Goal: Find specific page/section

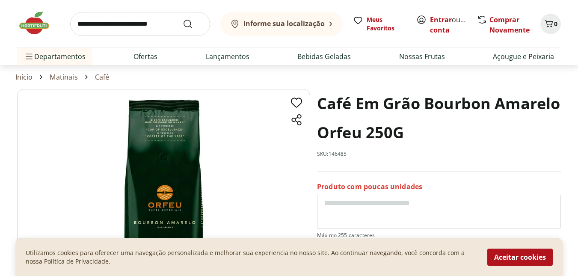
click at [330, 24] on icon at bounding box center [330, 23] width 3 height 5
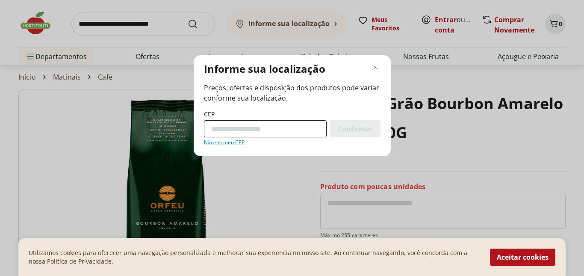
click at [223, 127] on input "CEP" at bounding box center [265, 128] width 123 height 17
type input "*********"
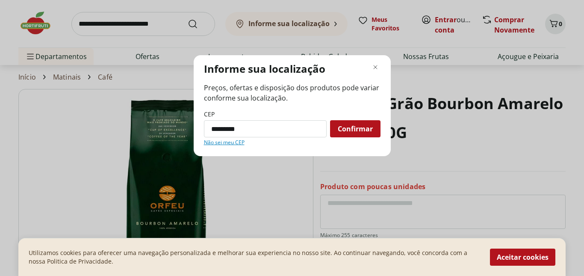
click at [364, 130] on span "Confirmar" at bounding box center [355, 128] width 35 height 7
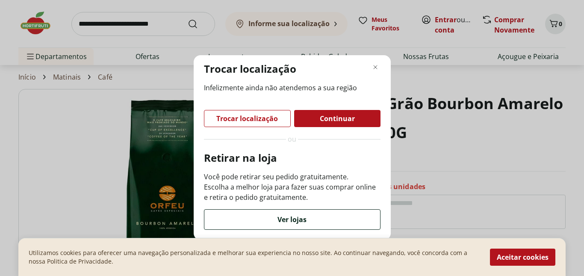
click at [279, 221] on span "Ver lojas" at bounding box center [292, 219] width 29 height 7
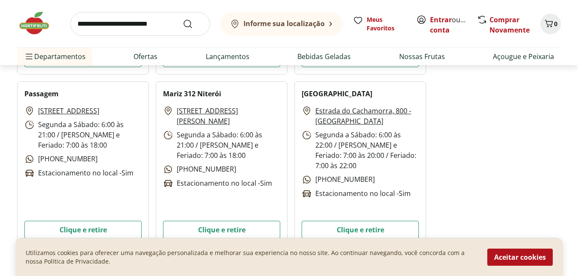
scroll to position [2952, 0]
